Goal: Task Accomplishment & Management: Use online tool/utility

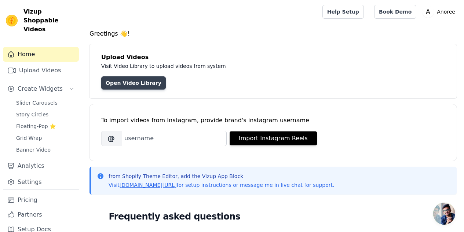
click at [121, 80] on link "Open Video Library" at bounding box center [133, 82] width 65 height 13
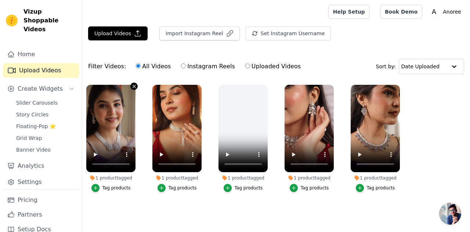
click at [135, 88] on icon "button" at bounding box center [134, 87] width 6 height 6
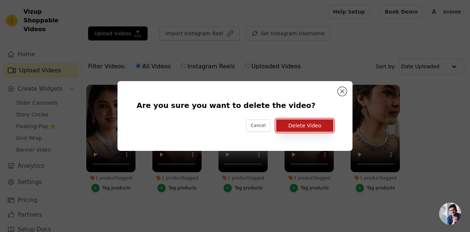
click at [311, 125] on button "Delete Video" at bounding box center [304, 125] width 57 height 12
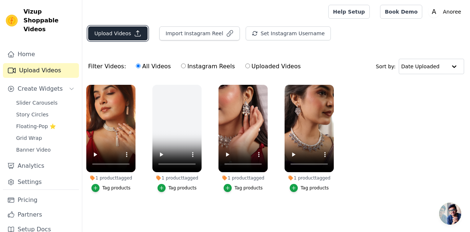
click at [121, 32] on button "Upload Videos" at bounding box center [117, 33] width 59 height 14
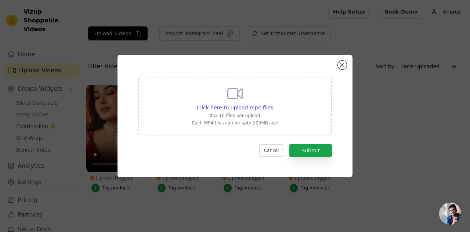
click at [236, 97] on icon at bounding box center [235, 94] width 18 height 18
click at [273, 104] on input "Click here to upload mp4 files Max 10 files per upload. Each MP4 files can be u…" at bounding box center [273, 104] width 0 height 0
type input "C:\fakepath\IMG_6904.mp4"
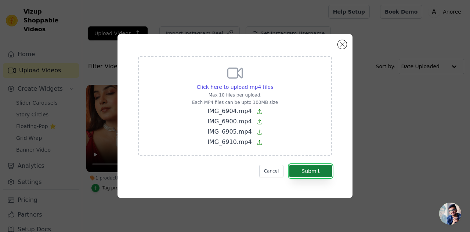
click at [308, 167] on button "Submit" at bounding box center [310, 171] width 43 height 12
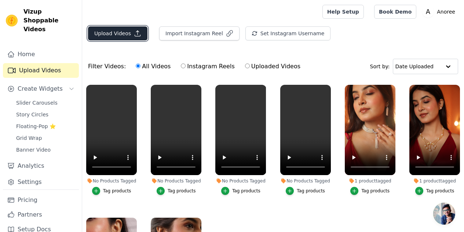
click at [125, 29] on button "Upload Videos" at bounding box center [117, 33] width 59 height 14
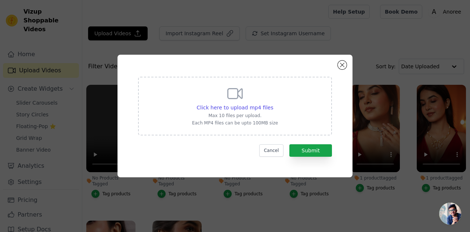
click at [206, 102] on div "Click here to upload mp4 files Max 10 files per upload. Each MP4 files can be u…" at bounding box center [235, 105] width 86 height 41
click at [273, 104] on input "Click here to upload mp4 files Max 10 files per upload. Each MP4 files can be u…" at bounding box center [273, 104] width 0 height 0
type input "C:\fakepath\IMG_6897.mp4"
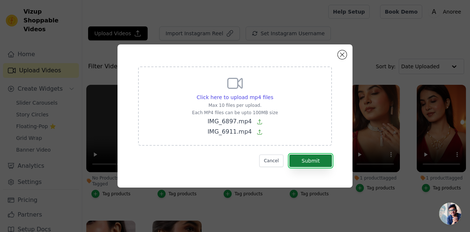
click at [321, 162] on button "Submit" at bounding box center [310, 161] width 43 height 12
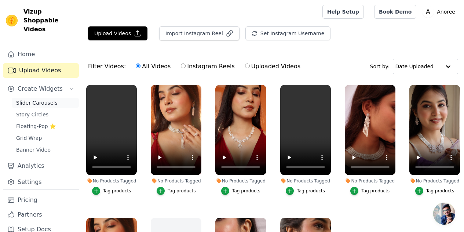
click at [34, 99] on span "Slider Carousels" at bounding box center [36, 102] width 41 height 7
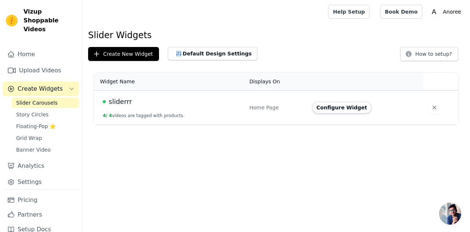
click at [175, 102] on div "sliderrr" at bounding box center [172, 102] width 138 height 10
click at [340, 112] on button "Configure Widget" at bounding box center [341, 108] width 59 height 12
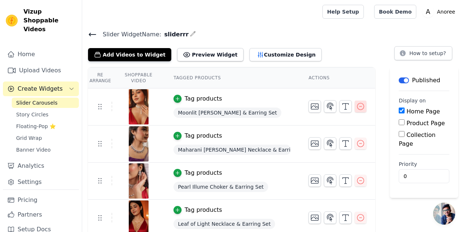
click at [359, 106] on icon "button" at bounding box center [361, 106] width 7 height 7
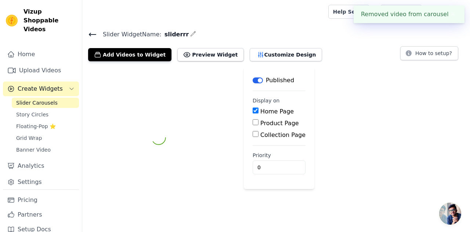
click at [359, 106] on div "Label Published Display on Home Page Product Page Collection Page Priority 0" at bounding box center [276, 137] width 388 height 141
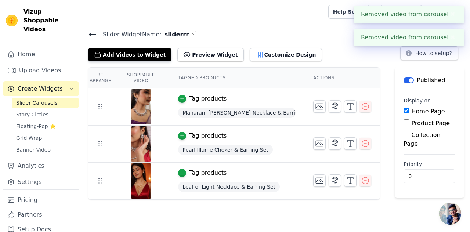
click at [362, 106] on icon "button" at bounding box center [365, 106] width 7 height 7
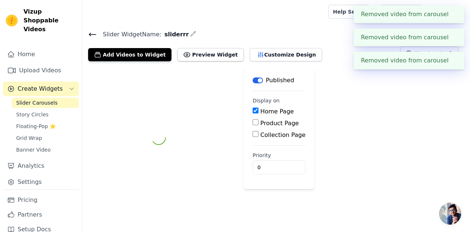
click at [359, 106] on div "Label Published Display on Home Page Product Page Collection Page Priority 0" at bounding box center [276, 137] width 388 height 141
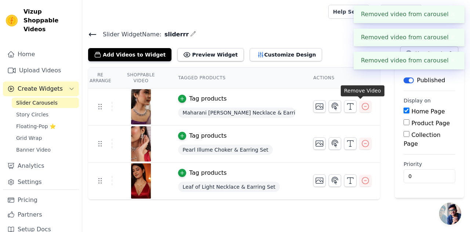
click at [362, 106] on icon "button" at bounding box center [365, 106] width 7 height 7
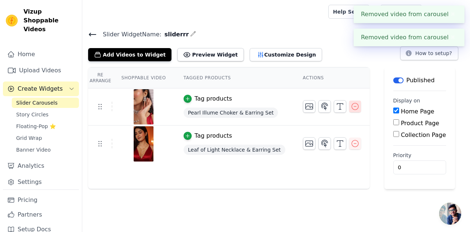
click at [351, 106] on icon "button" at bounding box center [355, 106] width 9 height 9
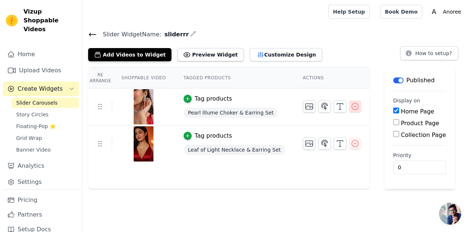
click at [351, 106] on icon "button" at bounding box center [355, 106] width 9 height 9
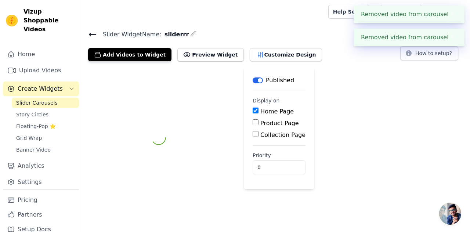
click at [343, 106] on div "Label Published Display on Home Page Product Page Collection Page Priority 0" at bounding box center [276, 137] width 388 height 141
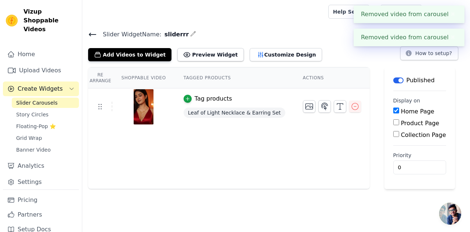
click at [351, 106] on icon "button" at bounding box center [355, 106] width 9 height 9
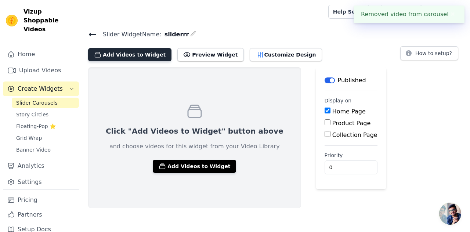
click at [119, 57] on button "Add Videos to Widget" at bounding box center [129, 54] width 83 height 13
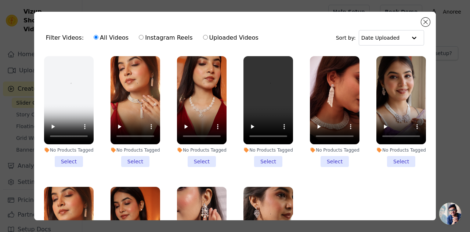
click at [68, 160] on li "No Products Tagged Select" at bounding box center [69, 111] width 50 height 111
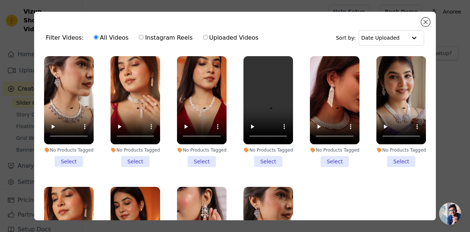
click at [0, 0] on input "No Products Tagged Select" at bounding box center [0, 0] width 0 height 0
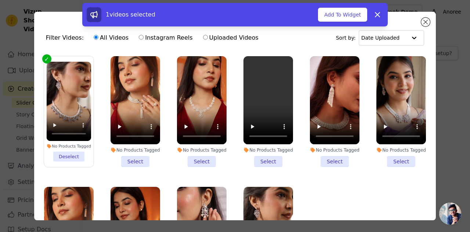
click at [132, 157] on li "No Products Tagged Select" at bounding box center [135, 111] width 50 height 111
click at [0, 0] on input "No Products Tagged Select" at bounding box center [0, 0] width 0 height 0
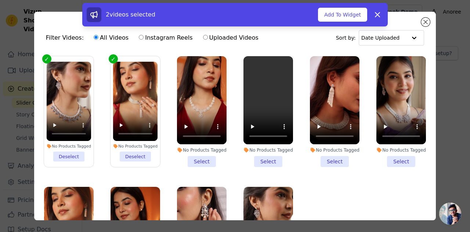
click at [202, 162] on li "No Products Tagged Select" at bounding box center [202, 111] width 50 height 111
click at [0, 0] on input "No Products Tagged Select" at bounding box center [0, 0] width 0 height 0
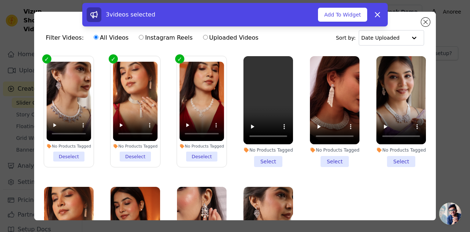
click at [262, 157] on li "No Products Tagged Select" at bounding box center [268, 111] width 50 height 111
click at [0, 0] on input "No Products Tagged Select" at bounding box center [0, 0] width 0 height 0
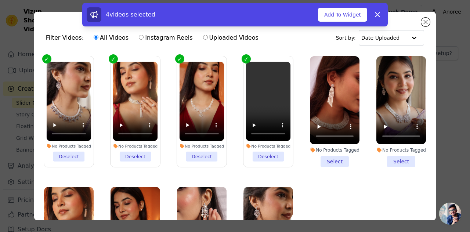
click at [326, 159] on li "No Products Tagged Select" at bounding box center [335, 111] width 50 height 111
click at [0, 0] on input "No Products Tagged Select" at bounding box center [0, 0] width 0 height 0
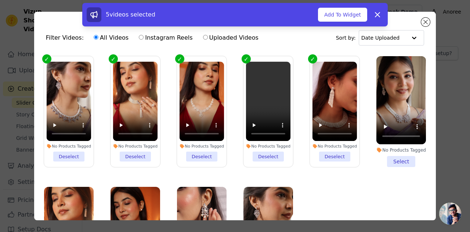
click at [391, 157] on li "No Products Tagged Select" at bounding box center [401, 111] width 50 height 111
click at [0, 0] on input "No Products Tagged Select" at bounding box center [0, 0] width 0 height 0
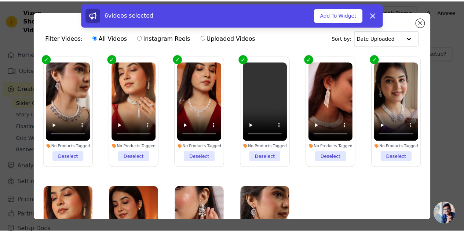
scroll to position [51, 0]
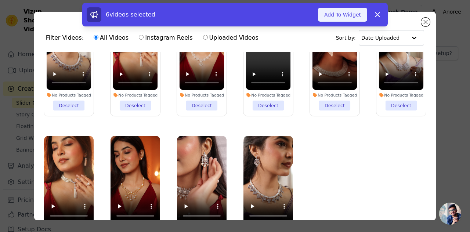
click at [345, 16] on button "Add To Widget" at bounding box center [342, 15] width 49 height 14
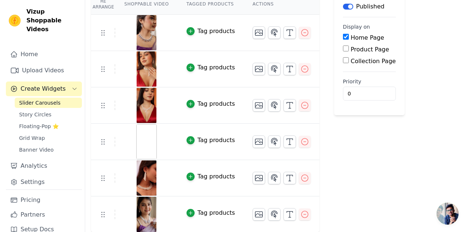
scroll to position [0, 0]
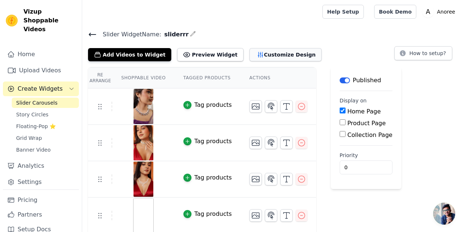
click at [254, 52] on button "Customize Design" at bounding box center [286, 54] width 72 height 13
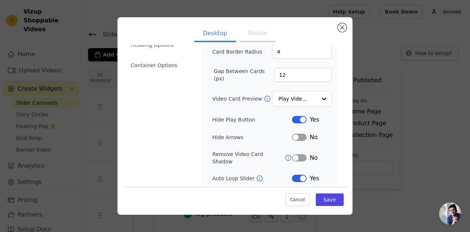
scroll to position [80, 0]
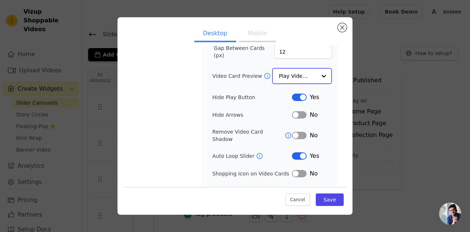
click at [283, 72] on input "Video Card Preview" at bounding box center [298, 76] width 38 height 15
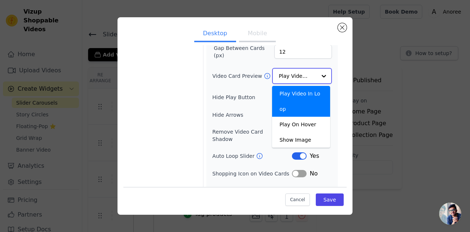
click at [283, 72] on input "Video Card Preview" at bounding box center [298, 76] width 38 height 15
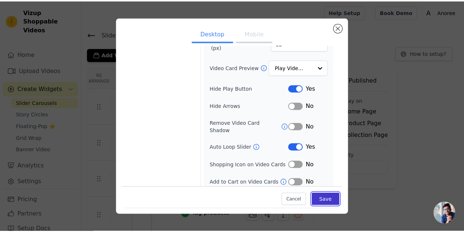
scroll to position [87, 0]
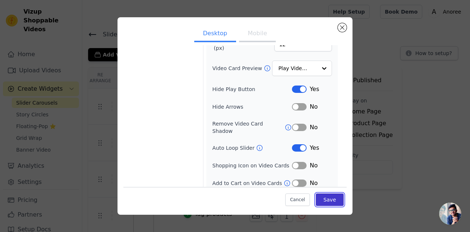
click at [321, 198] on button "Save" at bounding box center [330, 199] width 28 height 12
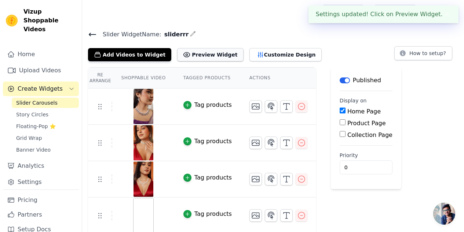
click at [198, 53] on button "Preview Widget" at bounding box center [210, 54] width 66 height 13
